Goal: Find specific page/section: Find specific page/section

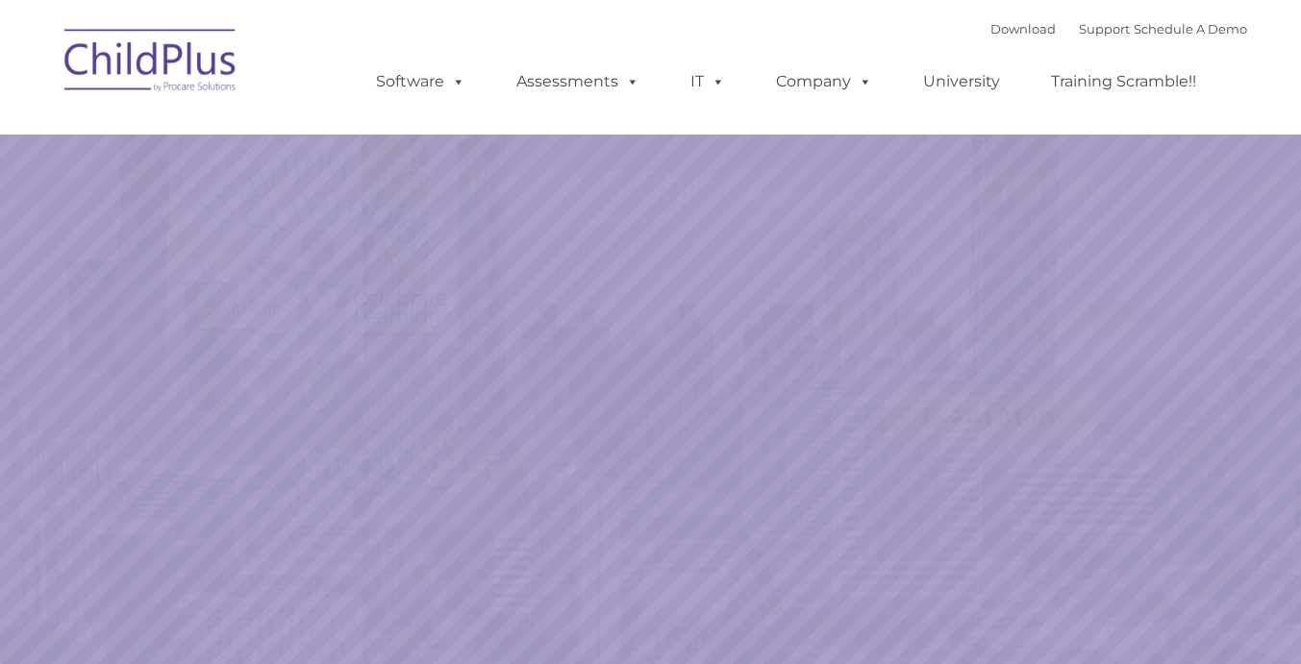
select select "MEDIUM"
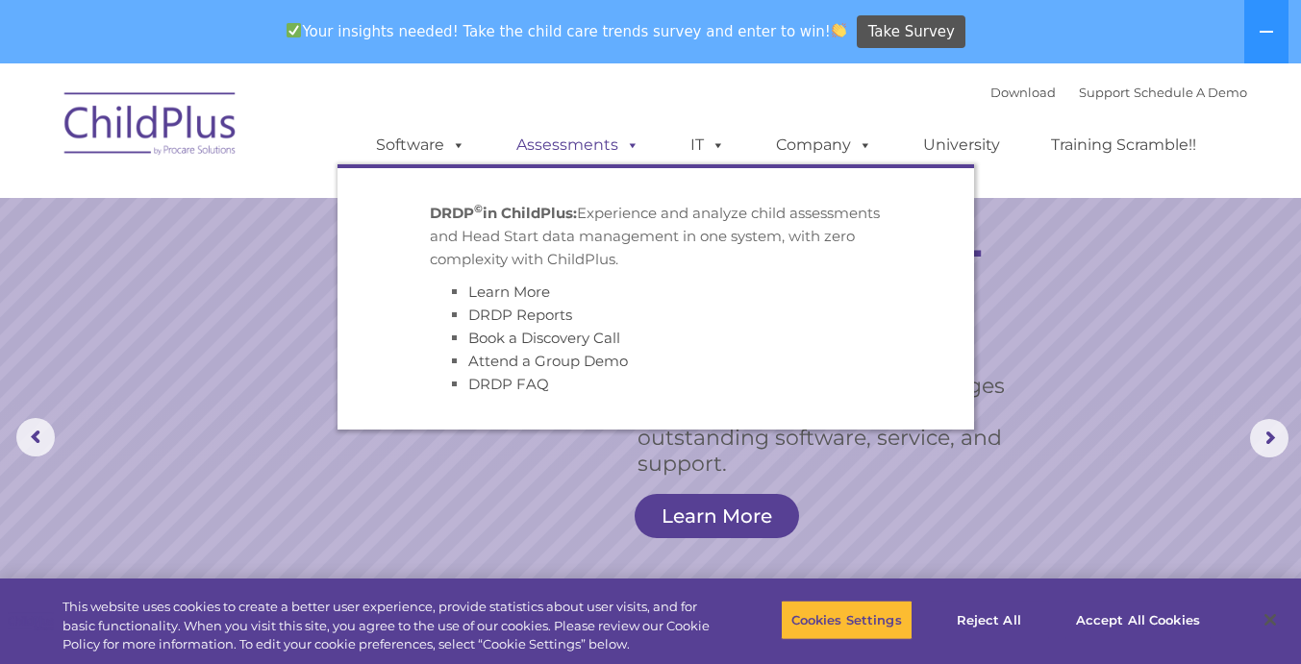
click at [599, 137] on link "Assessments" at bounding box center [578, 145] width 162 height 38
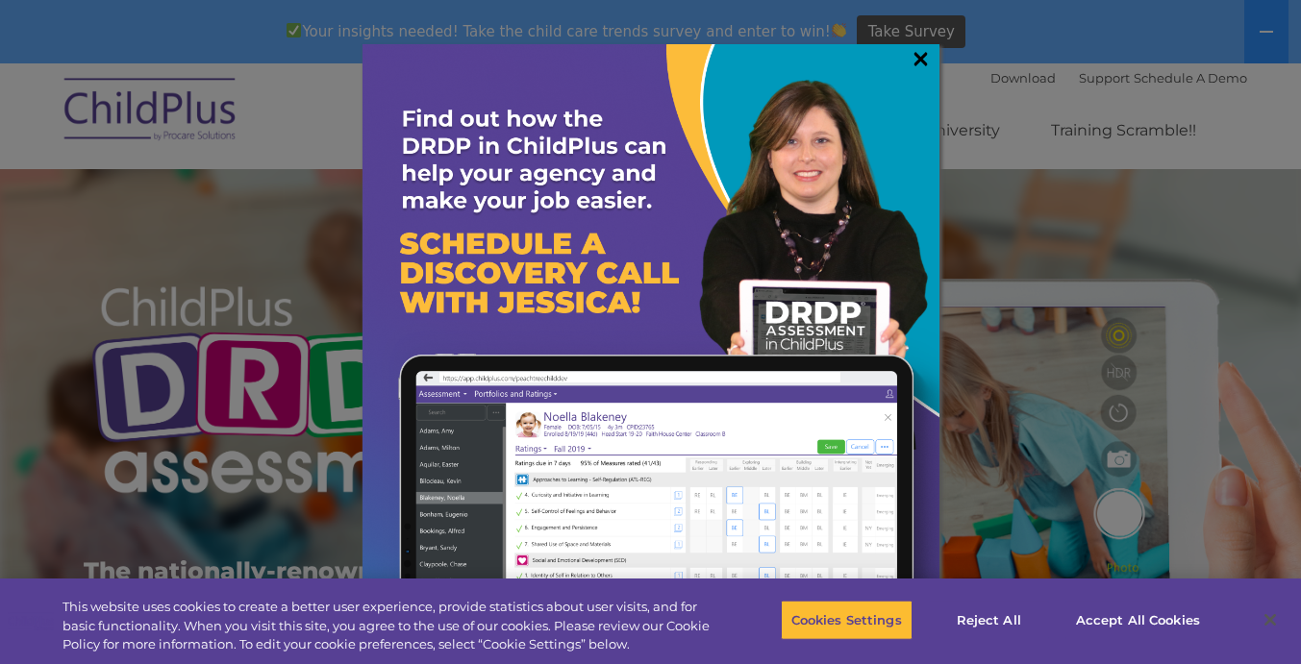
click at [924, 58] on link "×" at bounding box center [921, 58] width 22 height 19
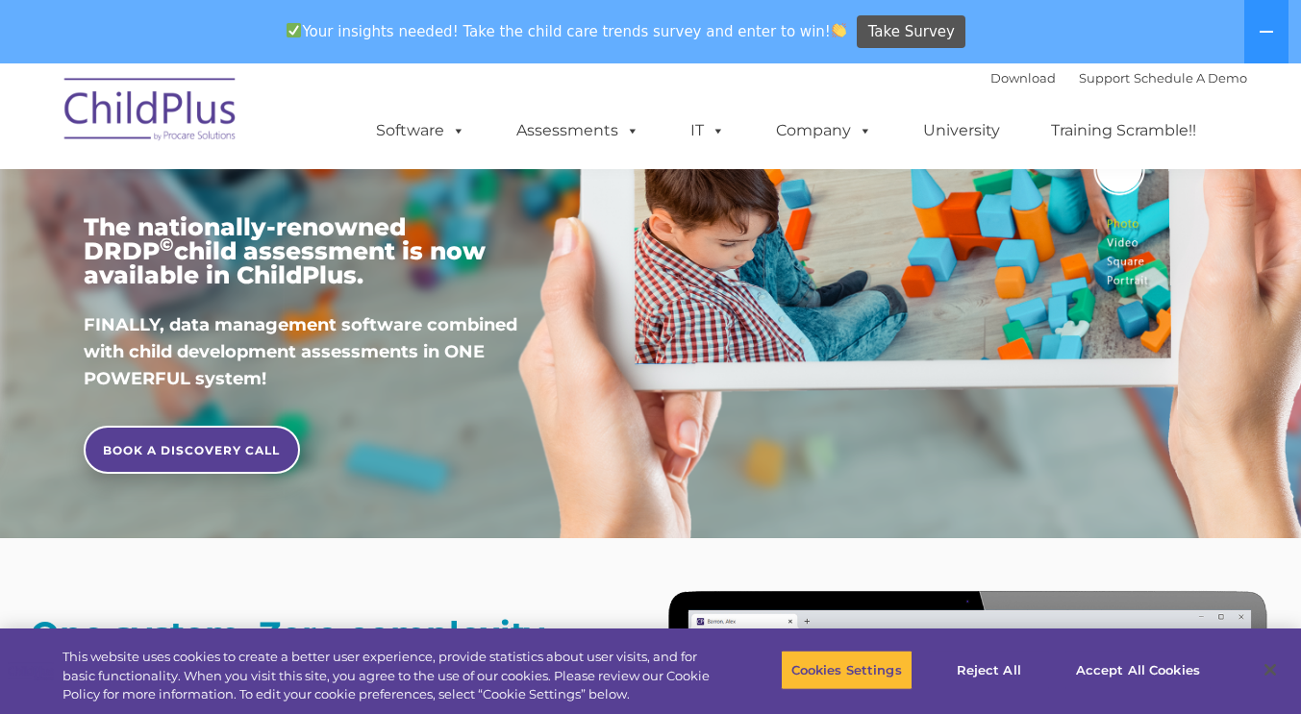
scroll to position [355, 0]
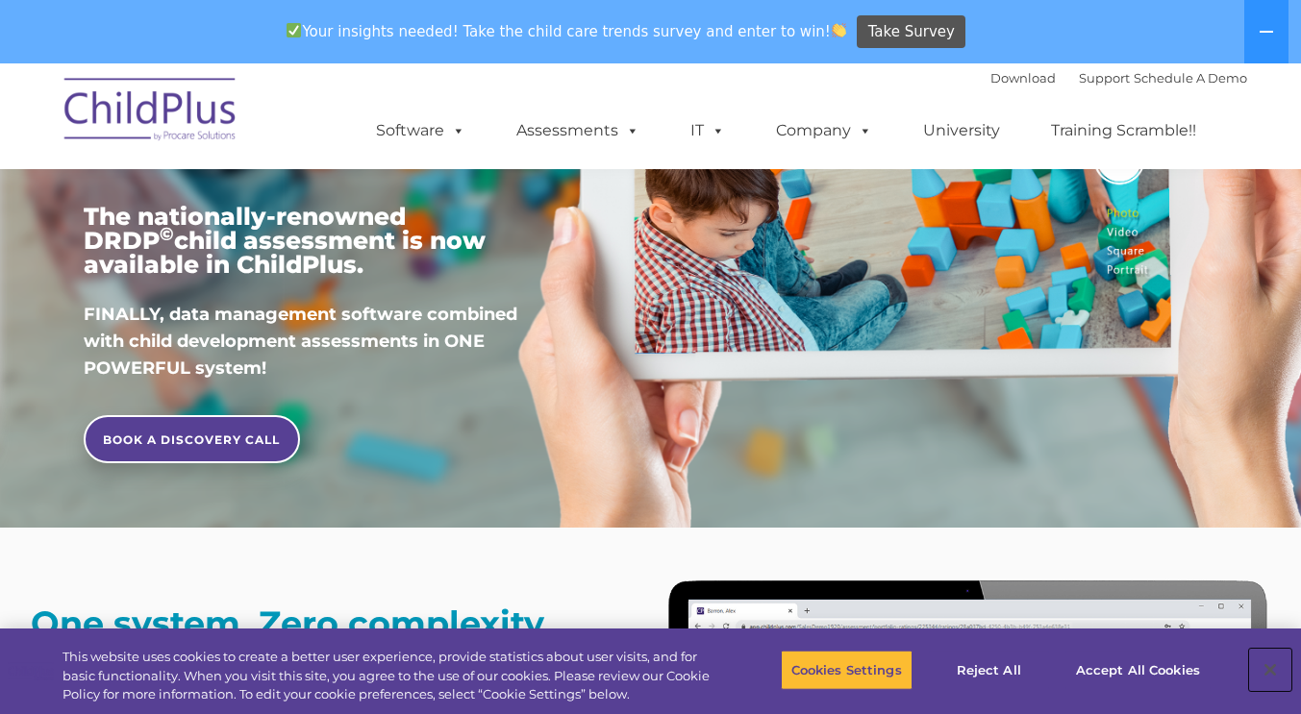
click at [1270, 663] on button "Close" at bounding box center [1270, 670] width 42 height 42
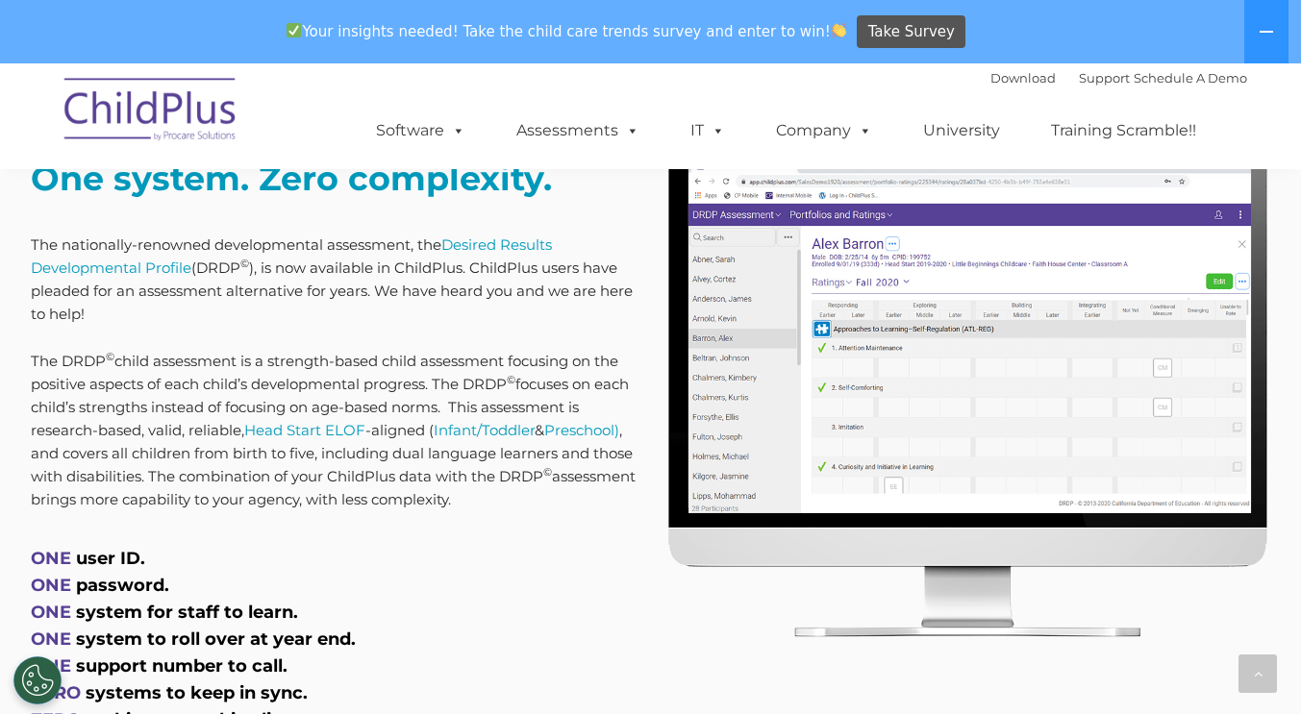
scroll to position [1295, 0]
